Goal: Information Seeking & Learning: Learn about a topic

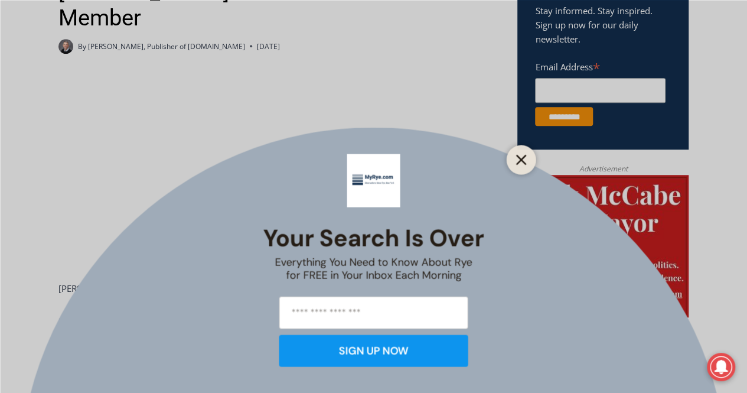
drag, startPoint x: 532, startPoint y: 154, endPoint x: 526, endPoint y: 153, distance: 5.9
click at [531, 153] on div at bounding box center [522, 160] width 30 height 30
click at [525, 161] on icon "Close" at bounding box center [521, 159] width 11 height 11
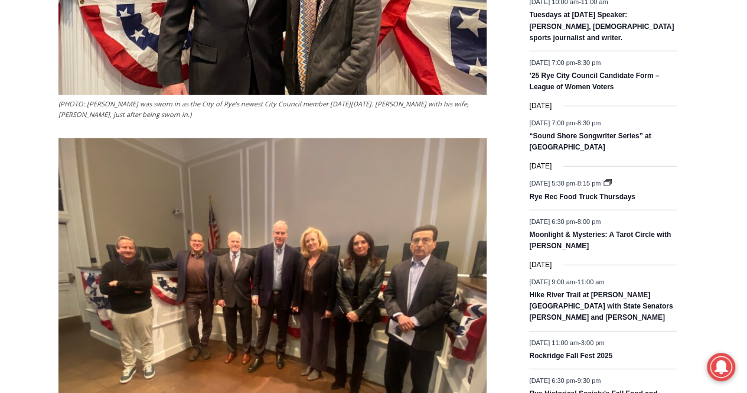
scroll to position [1631, 0]
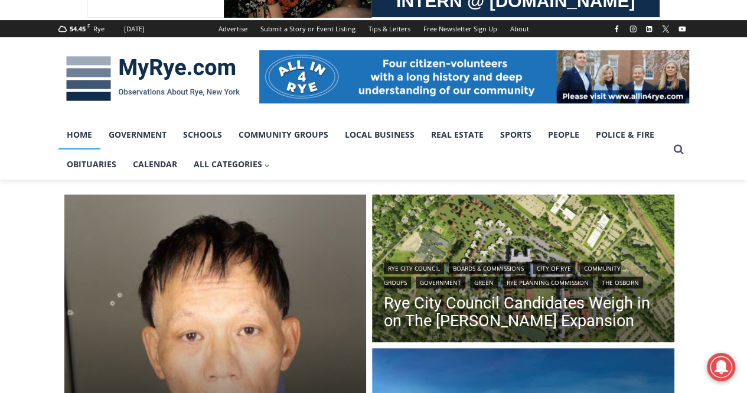
scroll to position [118, 0]
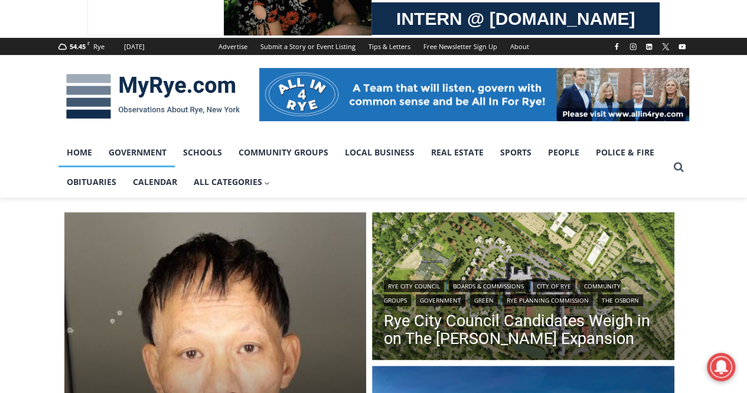
click at [135, 148] on link "Government" at bounding box center [137, 153] width 74 height 30
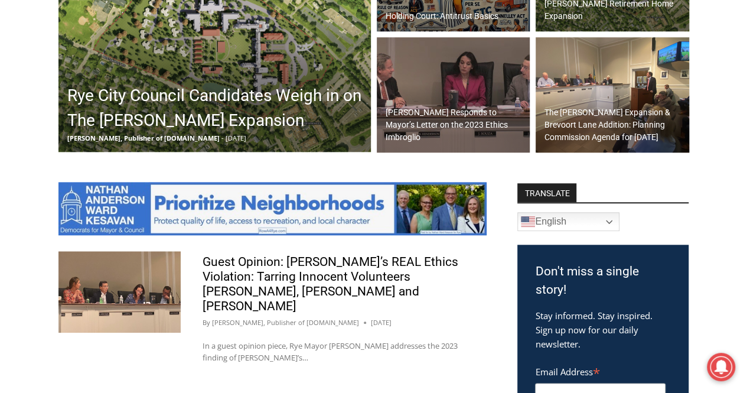
scroll to position [532, 0]
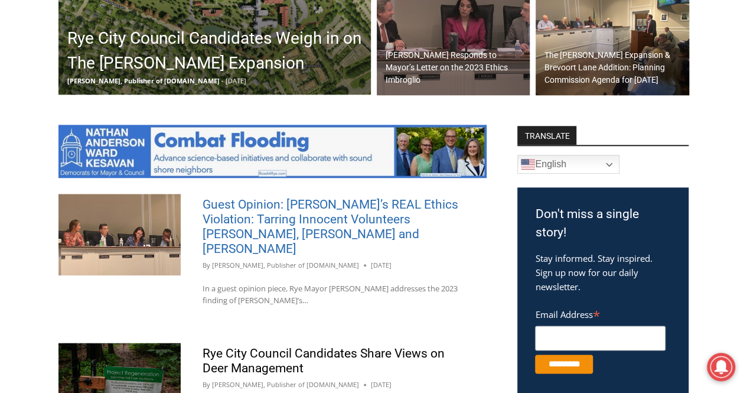
click at [351, 224] on link "Guest Opinion: Rye’s REAL Ethics Violation: Tarring Innocent Volunteers Carolin…" at bounding box center [331, 226] width 256 height 58
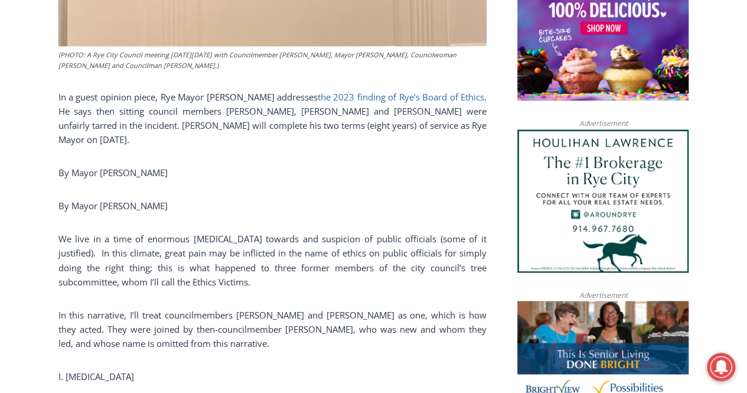
click at [370, 91] on link "the 2023 finding of Rye’s Board of Ethics" at bounding box center [401, 97] width 167 height 12
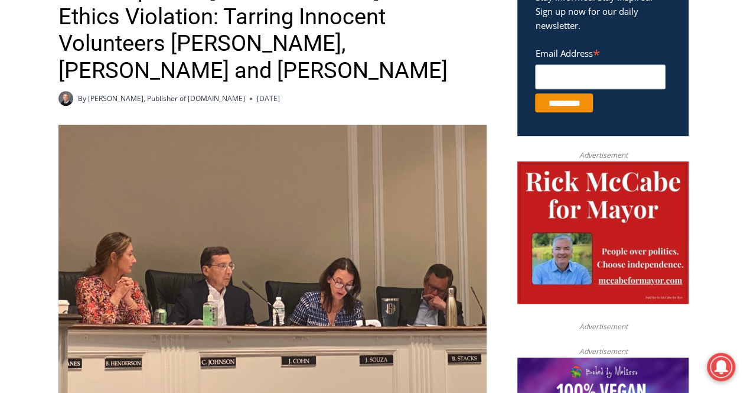
scroll to position [390, 0]
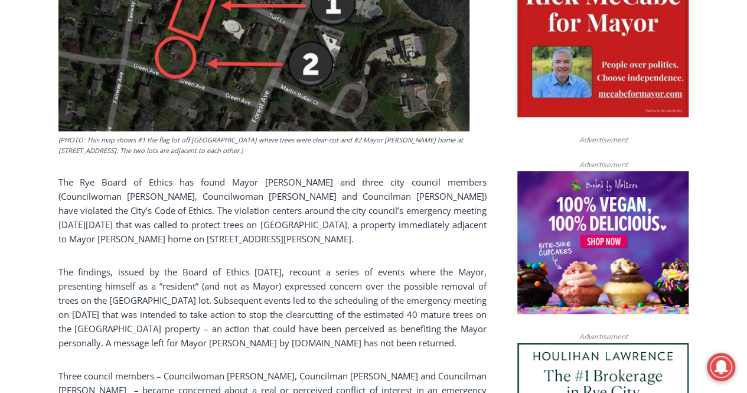
scroll to position [473, 0]
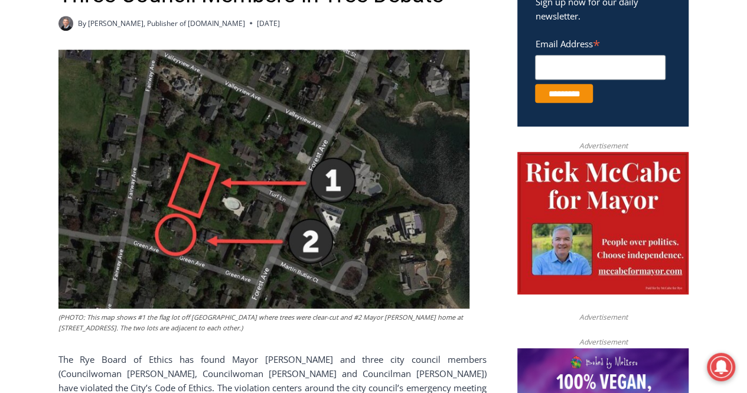
click at [644, 224] on img at bounding box center [602, 223] width 171 height 143
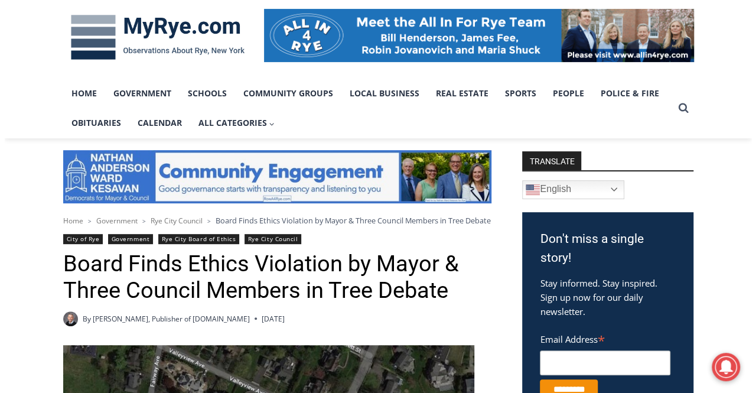
scroll to position [0, 0]
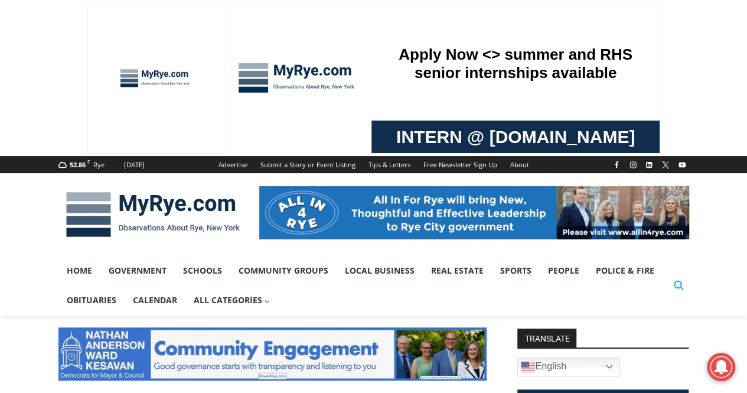
click at [679, 287] on icon "Search" at bounding box center [678, 284] width 11 height 11
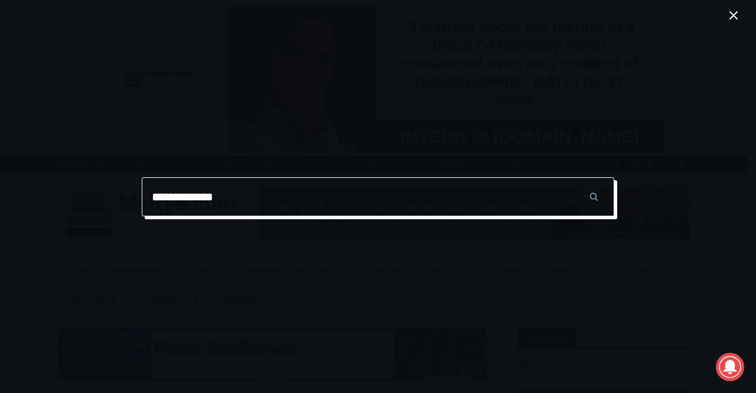
type input "**********"
click at [573, 177] on input "******" at bounding box center [593, 196] width 41 height 39
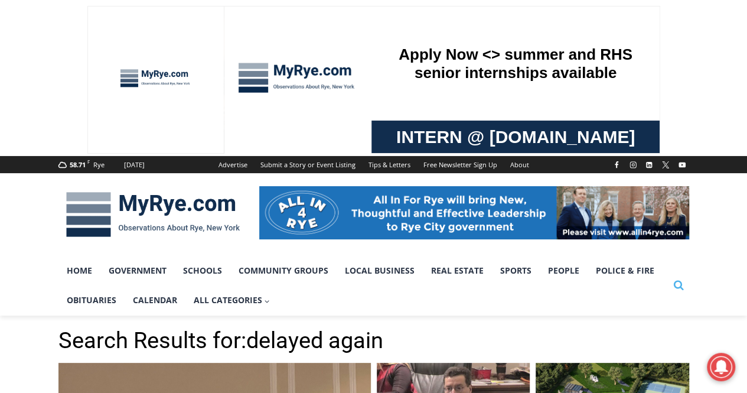
click at [679, 284] on icon "Search" at bounding box center [678, 284] width 11 height 11
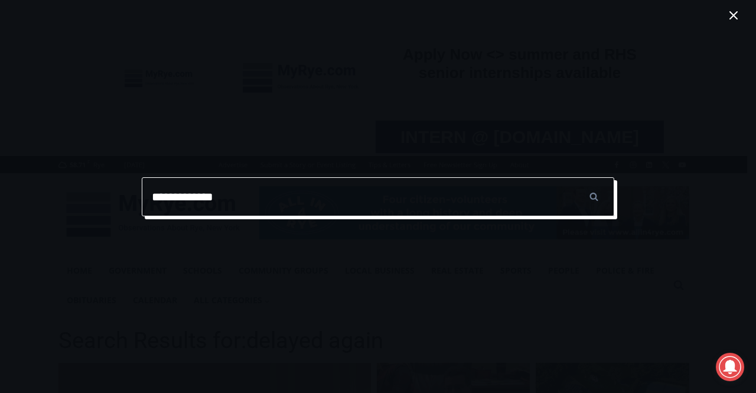
click at [153, 194] on input "**********" at bounding box center [378, 196] width 473 height 39
click at [235, 191] on input "**********" at bounding box center [378, 196] width 473 height 39
type input "**********"
click at [573, 177] on input "******" at bounding box center [593, 196] width 41 height 39
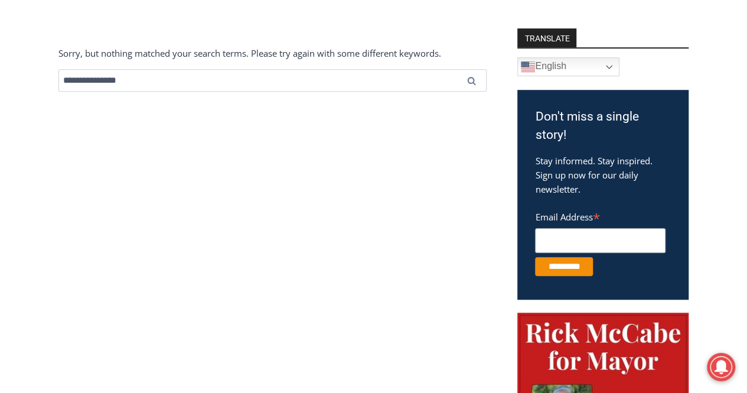
scroll to position [118, 0]
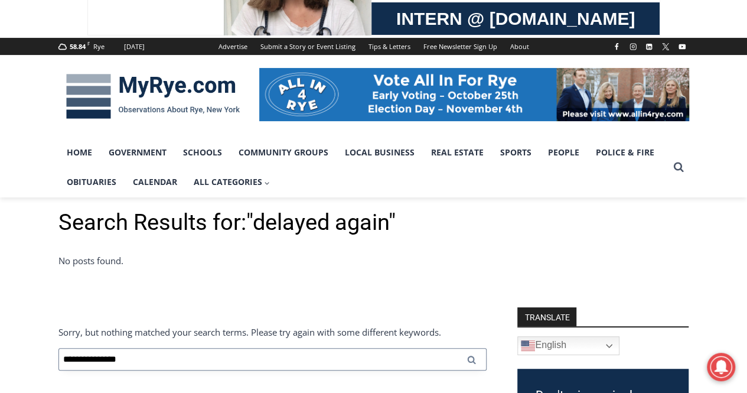
drag, startPoint x: 154, startPoint y: 357, endPoint x: 8, endPoint y: 354, distance: 145.9
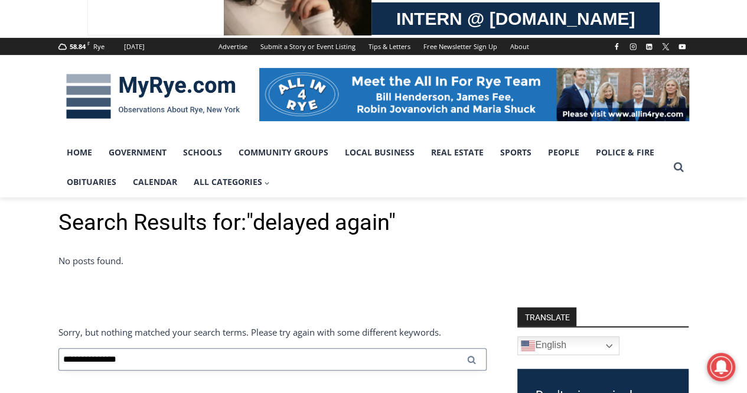
type input "**********"
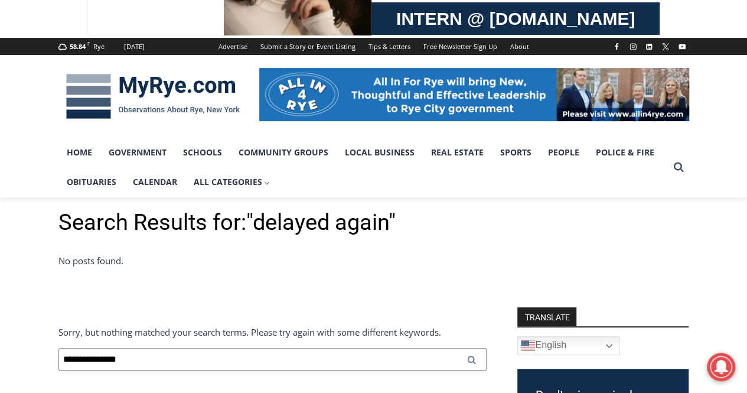
click at [457, 348] on input "******" at bounding box center [472, 359] width 30 height 22
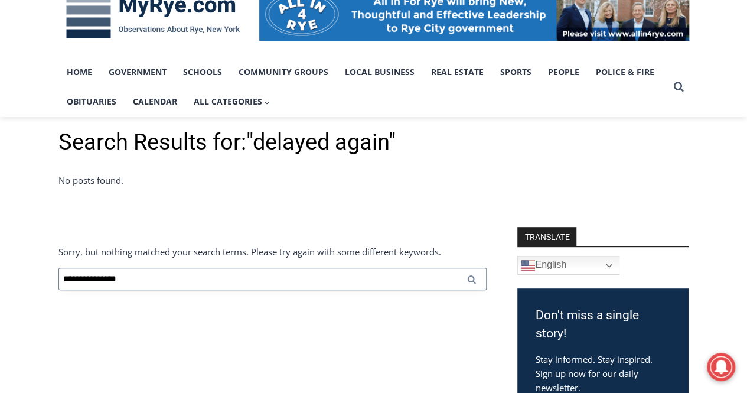
scroll to position [295, 0]
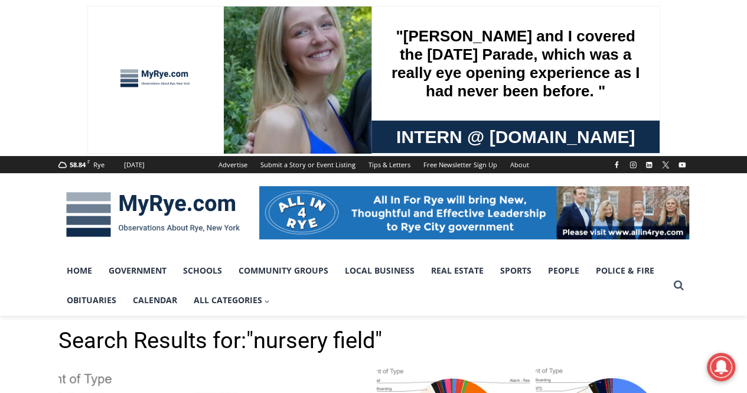
click at [183, 199] on img at bounding box center [152, 214] width 189 height 61
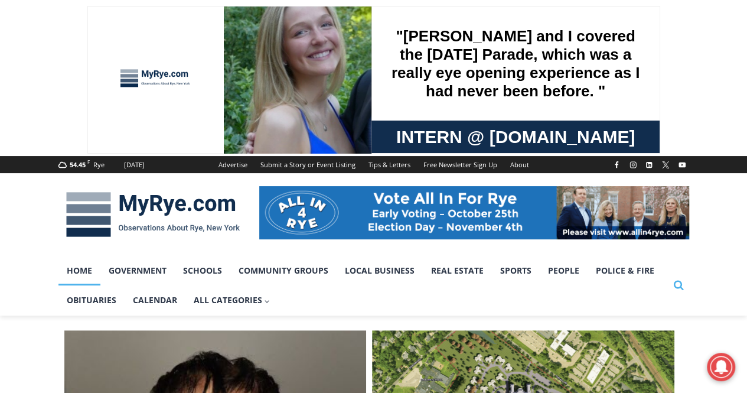
click at [676, 285] on icon "Search" at bounding box center [678, 284] width 11 height 11
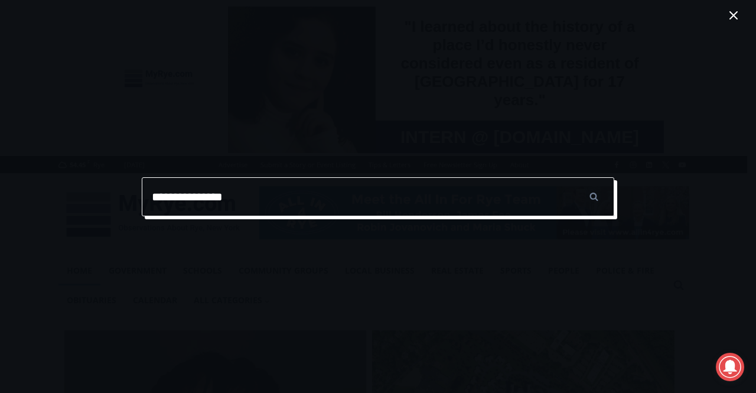
type input "**********"
click at [573, 177] on input "******" at bounding box center [593, 196] width 41 height 39
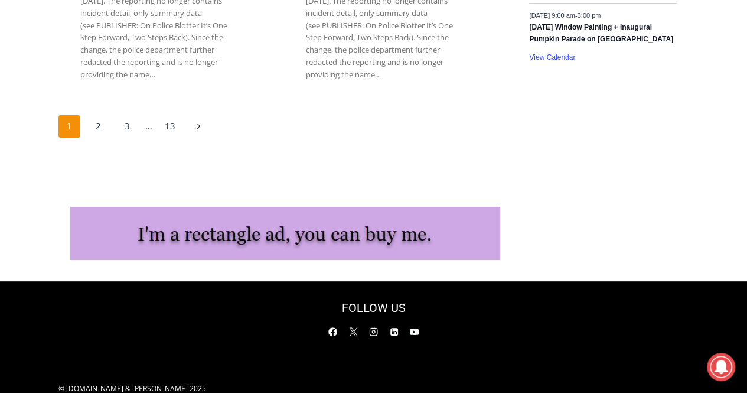
scroll to position [2333, 0]
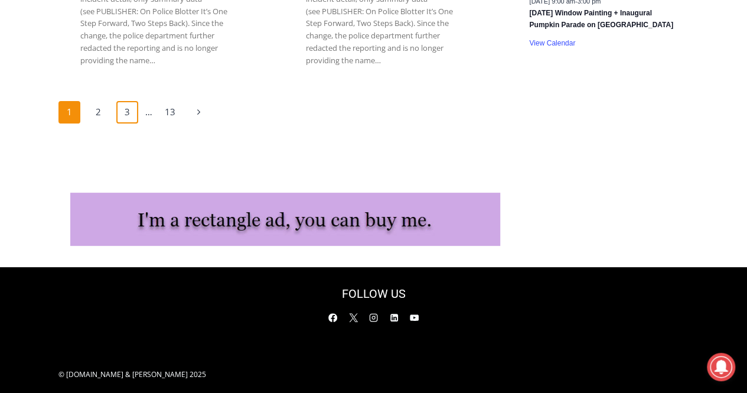
click at [129, 101] on link "3" at bounding box center [127, 112] width 22 height 22
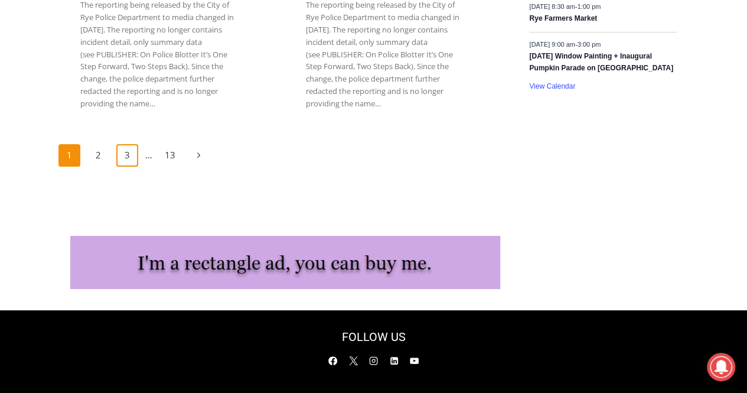
scroll to position [2274, 0]
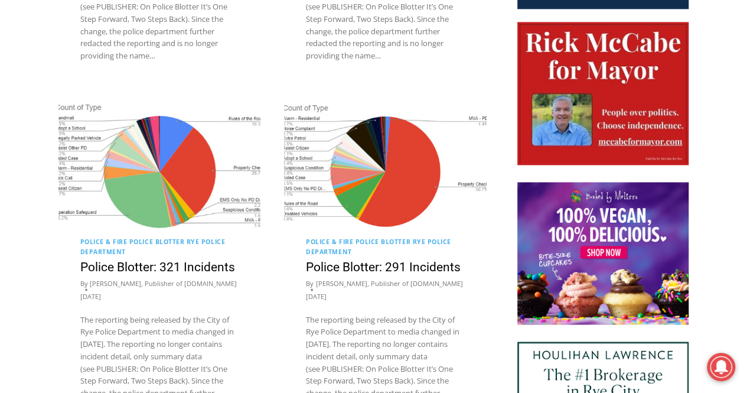
scroll to position [1063, 0]
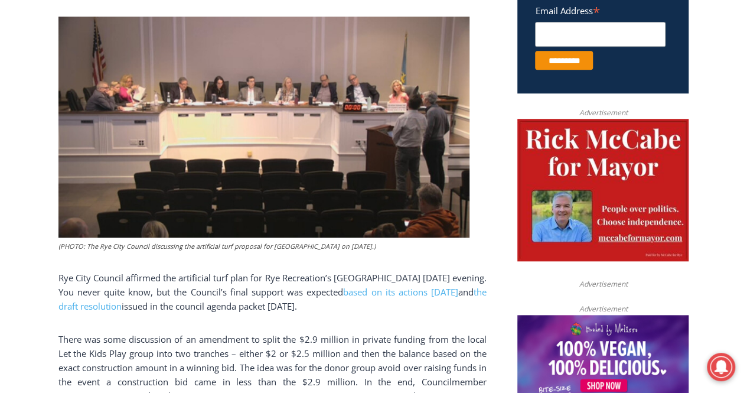
scroll to position [627, 0]
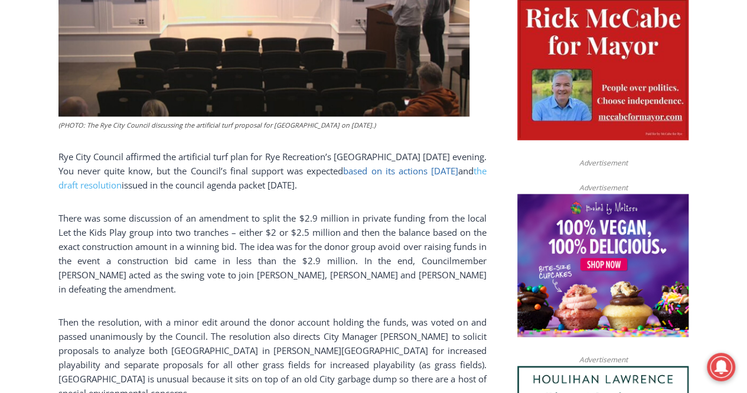
click at [438, 171] on link "based on its actions two weeks ago" at bounding box center [400, 171] width 115 height 12
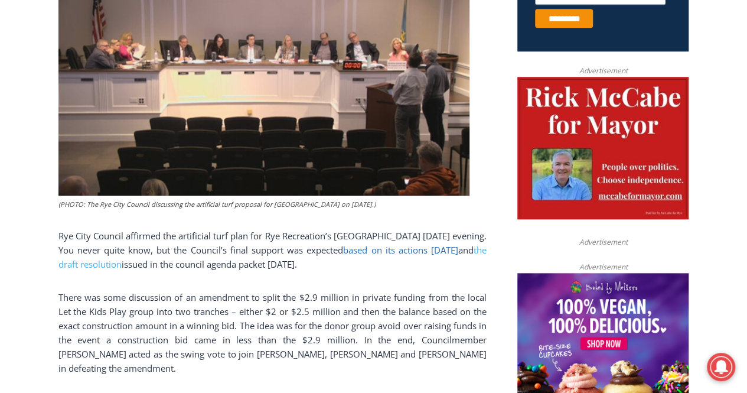
scroll to position [509, 0]
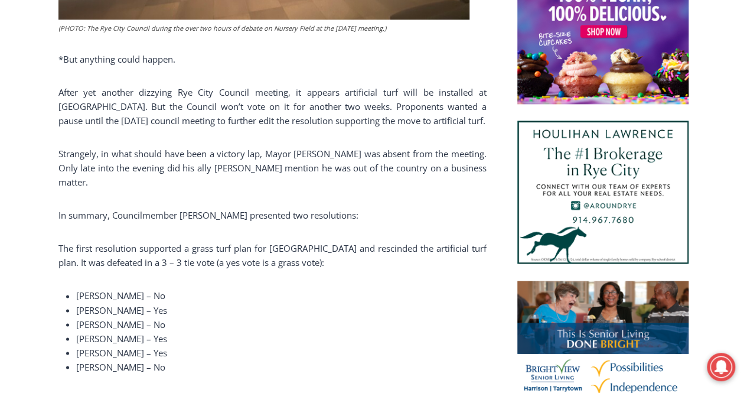
scroll to position [827, 0]
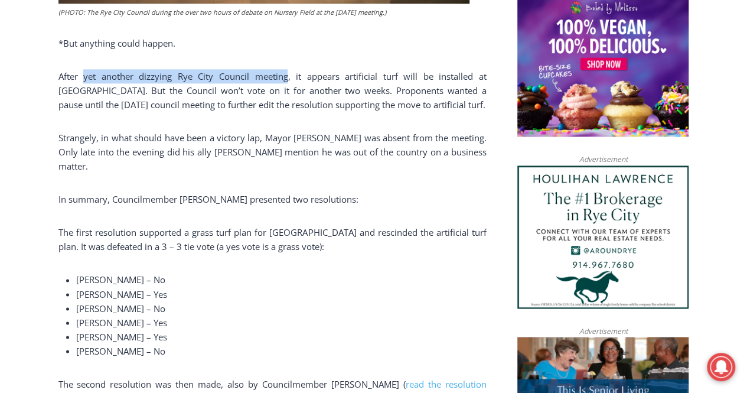
drag, startPoint x: 82, startPoint y: 79, endPoint x: 279, endPoint y: 75, distance: 197.3
click at [279, 75] on span "After yet another dizzying Rye City Council meeting, it appears artificial turf…" at bounding box center [272, 90] width 428 height 40
copy span "yet another dizzying Rye City Council meeting"
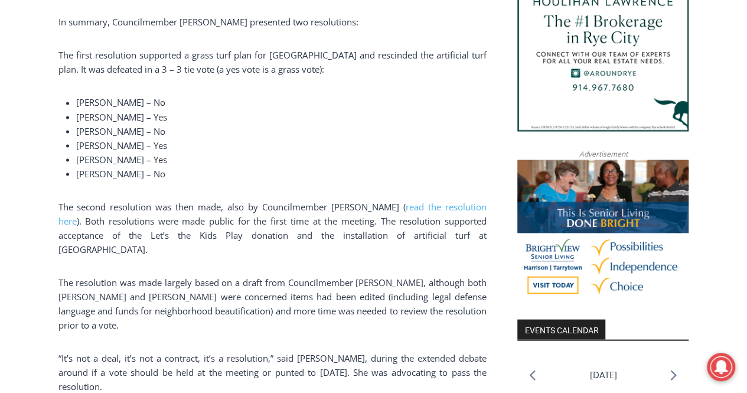
scroll to position [709, 0]
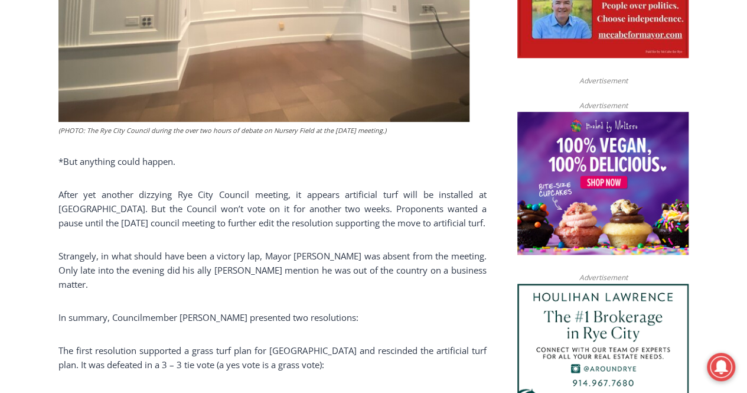
click at [265, 268] on span "Strangely, in what should have been a victory lap, Mayor Josh Cohn was absent f…" at bounding box center [272, 270] width 428 height 40
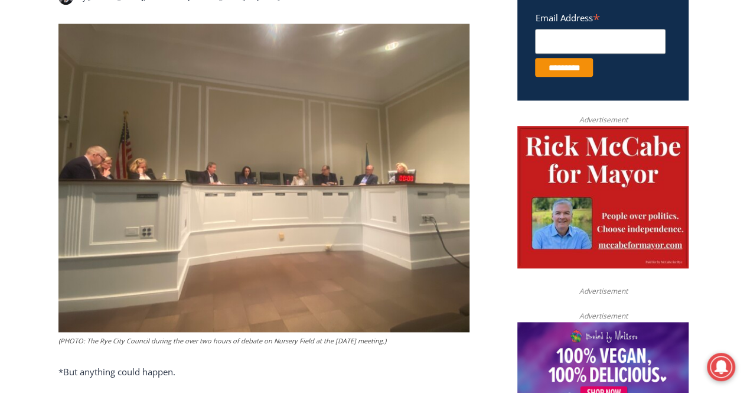
scroll to position [354, 0]
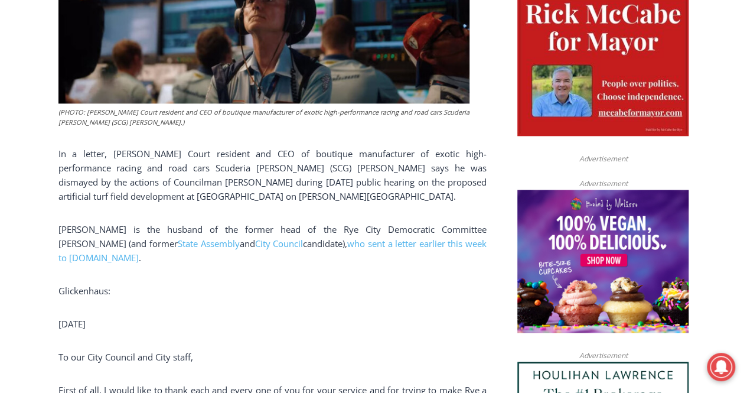
scroll to position [745, 0]
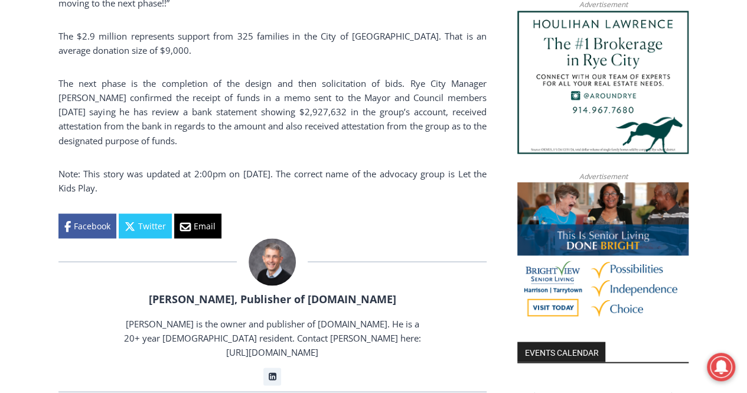
scroll to position [1040, 0]
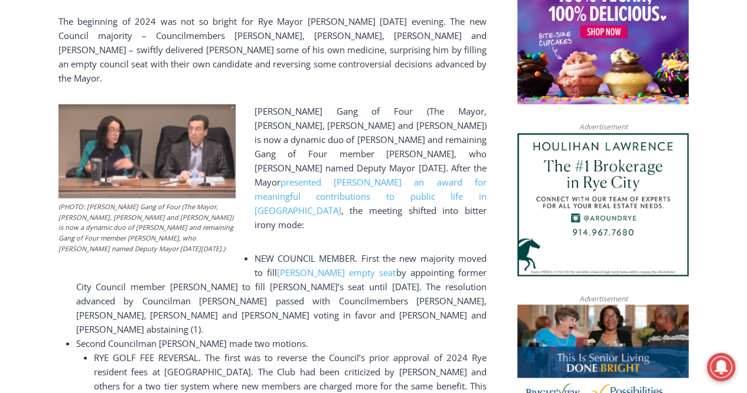
scroll to position [863, 0]
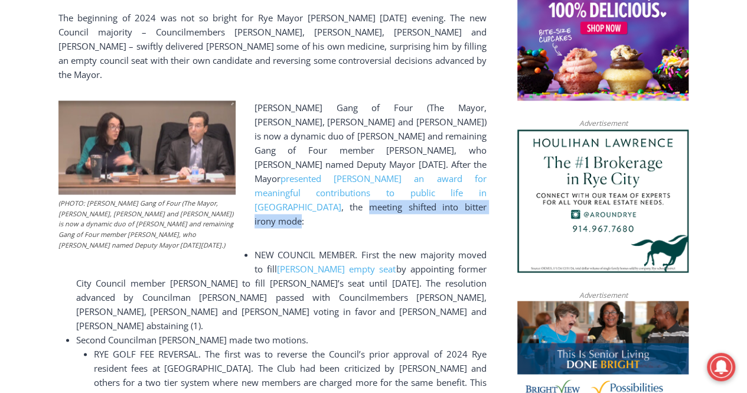
drag, startPoint x: 422, startPoint y: 150, endPoint x: 345, endPoint y: 164, distance: 78.1
click at [345, 164] on p "[PERSON_NAME] Gang of Four (The Mayor, [PERSON_NAME], [PERSON_NAME] and [PERSON…" at bounding box center [272, 164] width 428 height 128
copy p "meeting shifted into bitter irony mode"
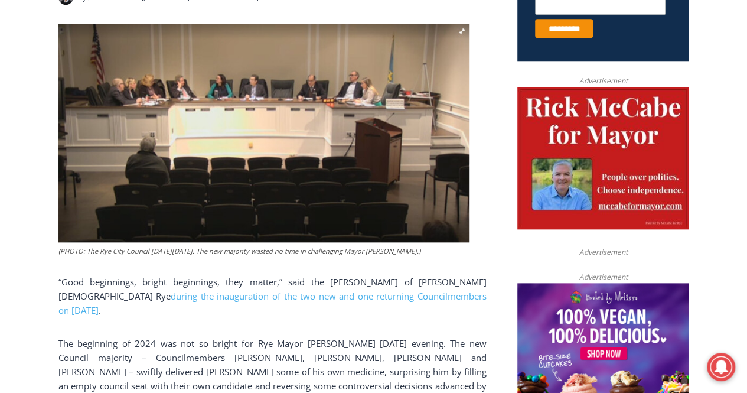
scroll to position [390, 0]
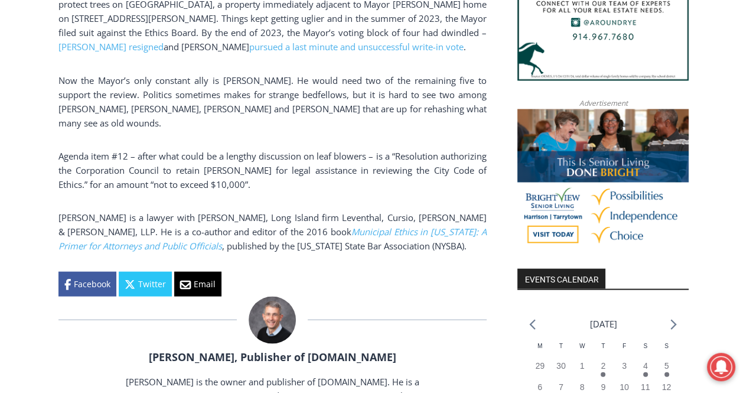
scroll to position [1063, 0]
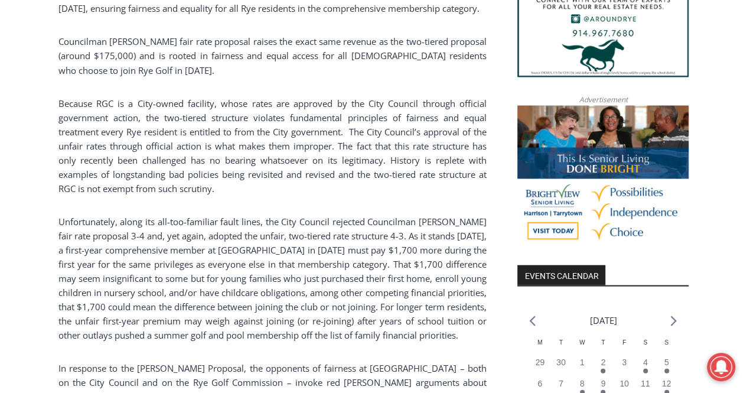
scroll to position [1063, 0]
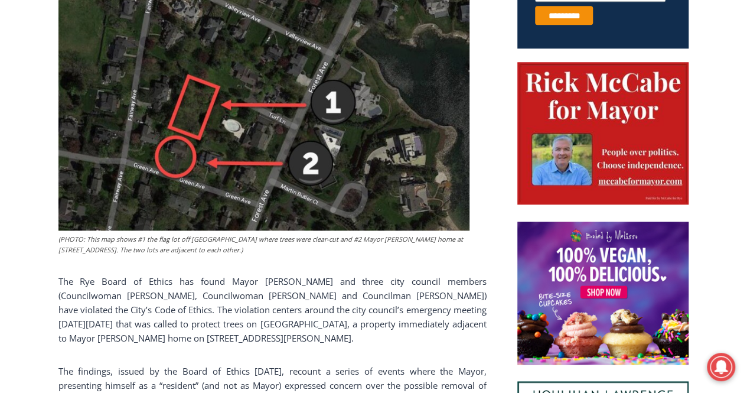
scroll to position [568, 0]
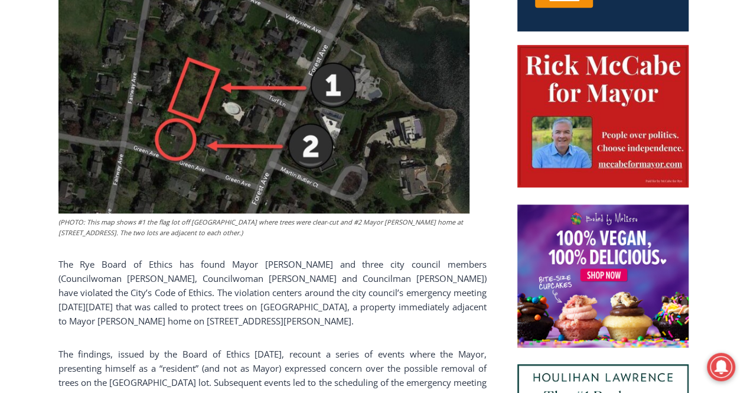
click at [347, 305] on span "The Rye Board of Ethics has found Mayor [PERSON_NAME] and three city council me…" at bounding box center [272, 292] width 428 height 69
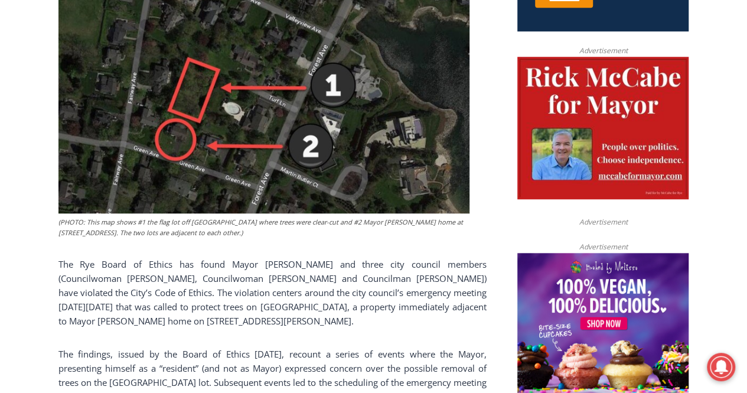
scroll to position [1645, 0]
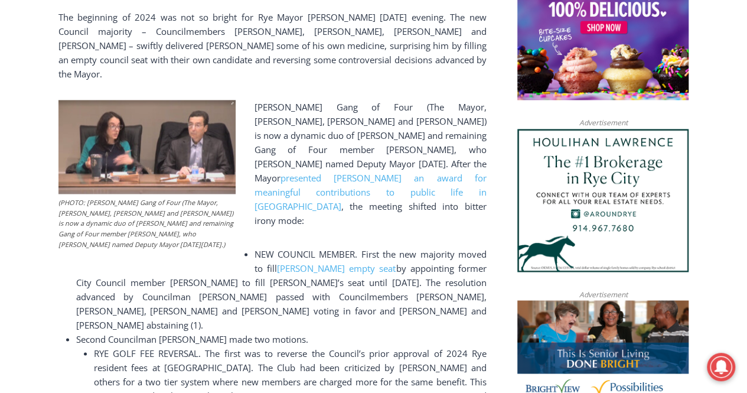
scroll to position [509, 0]
